Goal: Find contact information: Obtain details needed to contact an individual or organization

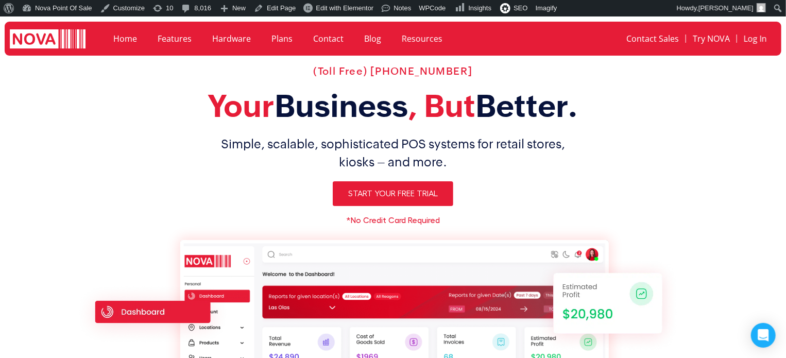
click at [325, 40] on link "Contact" at bounding box center [328, 39] width 51 height 24
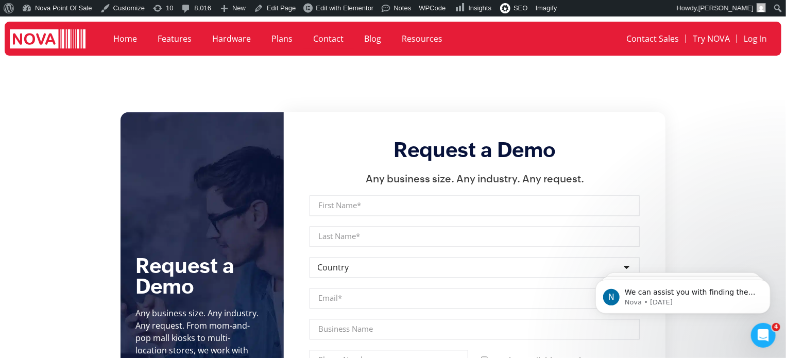
scroll to position [1133, 0]
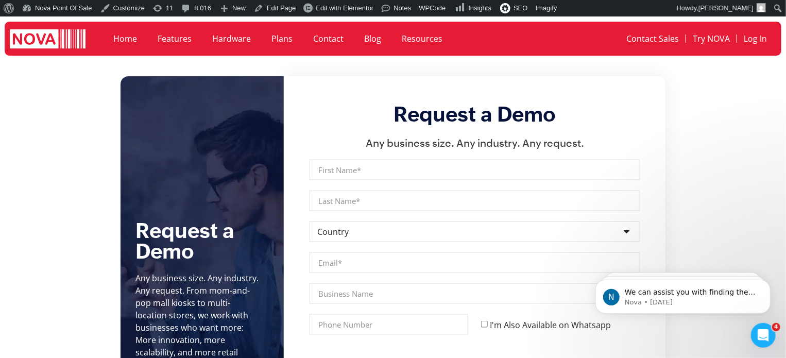
scroll to position [669, 0]
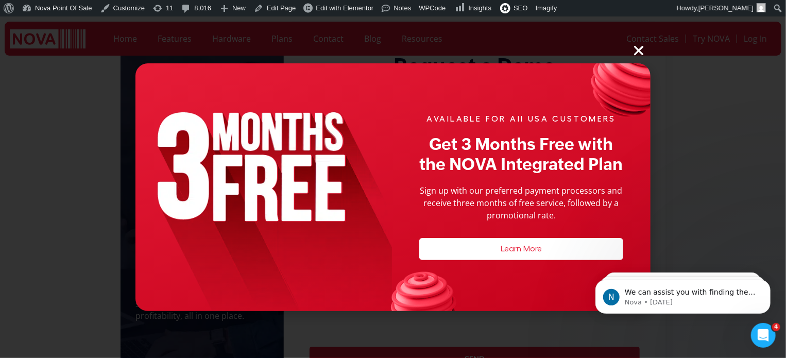
click at [635, 46] on icon "Close" at bounding box center [638, 50] width 13 height 13
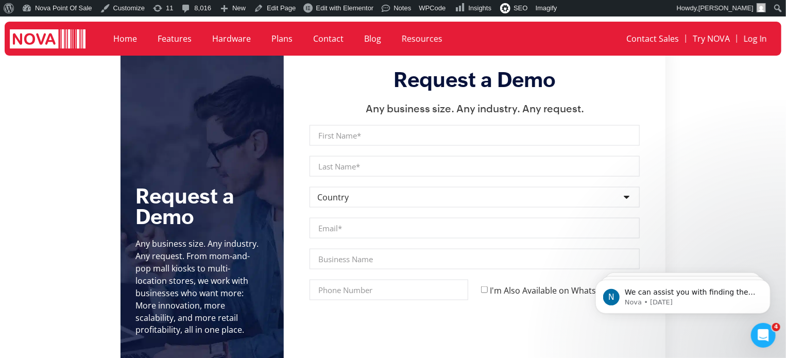
scroll to position [463, 0]
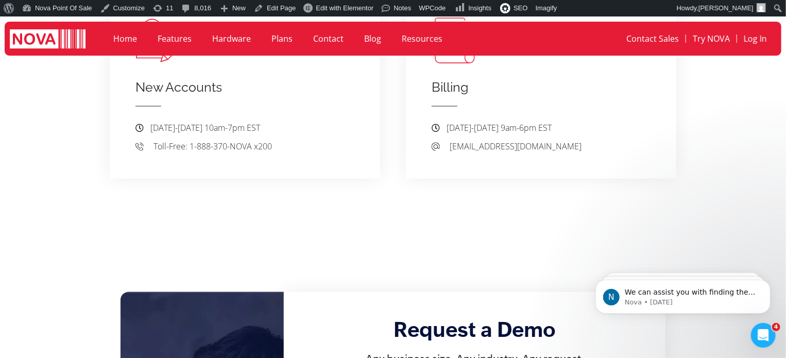
scroll to position [875, 0]
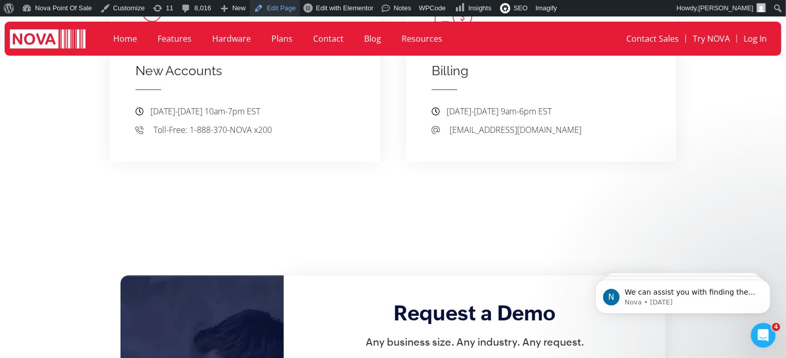
click at [282, 9] on link "Edit Page" at bounding box center [275, 8] width 50 height 16
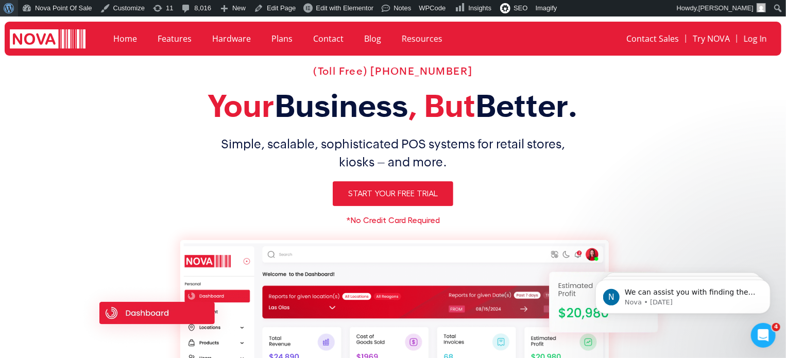
click at [11, 7] on span "Toolbar" at bounding box center [8, 7] width 8 height 14
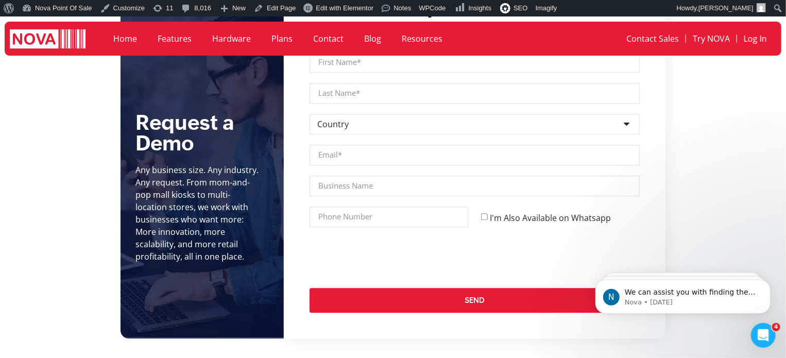
scroll to position [1184, 0]
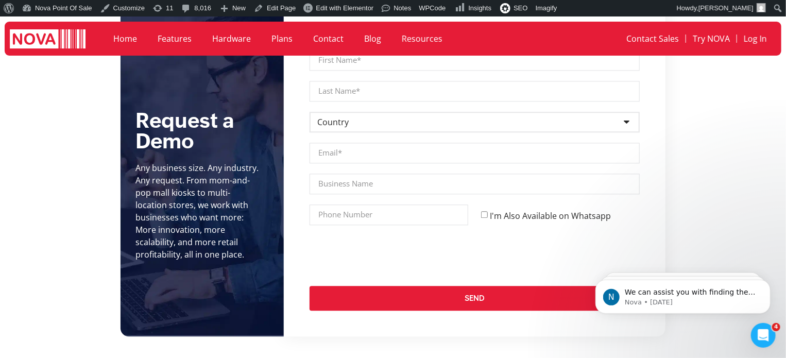
click at [574, 112] on select "Country [GEOGRAPHIC_DATA] [GEOGRAPHIC_DATA] [GEOGRAPHIC_DATA] [GEOGRAPHIC_DATA]…" at bounding box center [474, 122] width 330 height 21
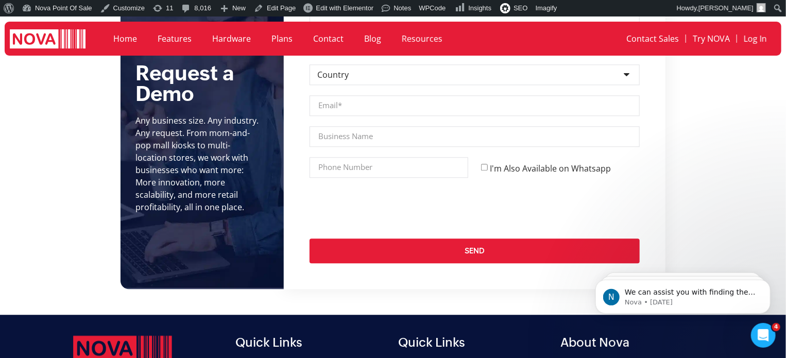
scroll to position [1236, 0]
